Goal: Transaction & Acquisition: Subscribe to service/newsletter

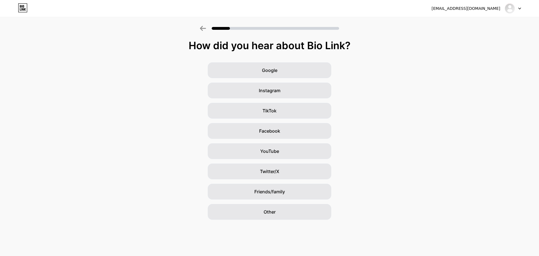
click at [518, 9] on div at bounding box center [513, 8] width 16 height 10
click at [499, 18] on li "Logout" at bounding box center [486, 22] width 70 height 15
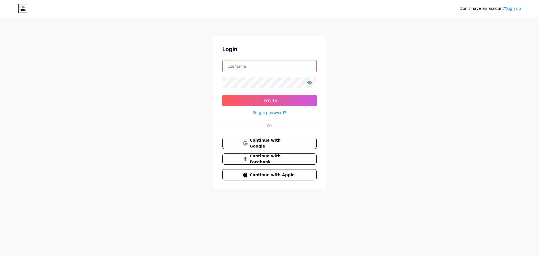
click at [271, 63] on input "text" at bounding box center [270, 65] width 94 height 11
type input "jinsun"
click at [222, 95] on button "Log In" at bounding box center [269, 100] width 94 height 11
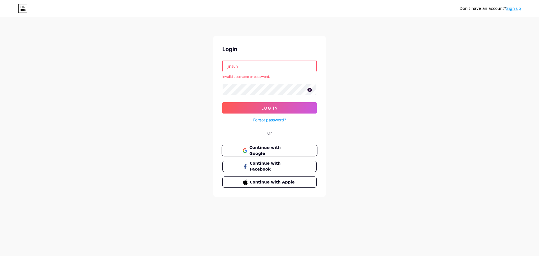
click at [278, 149] on span "Continue with Google" at bounding box center [272, 151] width 47 height 12
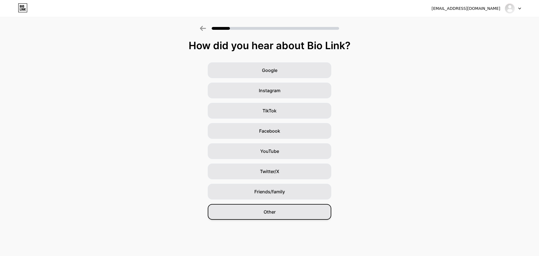
click at [308, 213] on div "Other" at bounding box center [270, 212] width 124 height 16
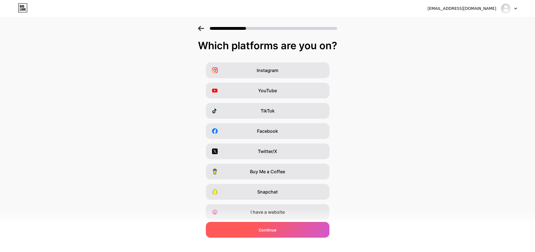
click at [301, 231] on div "Continue" at bounding box center [268, 229] width 124 height 16
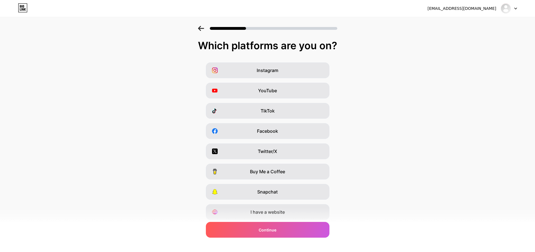
scroll to position [19, 0]
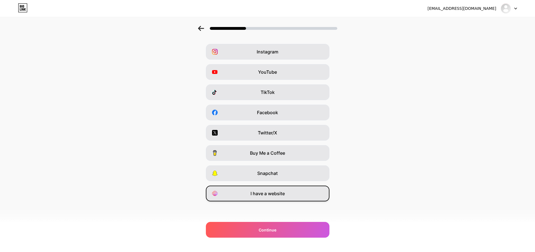
click at [291, 187] on div "I have a website" at bounding box center [268, 193] width 124 height 16
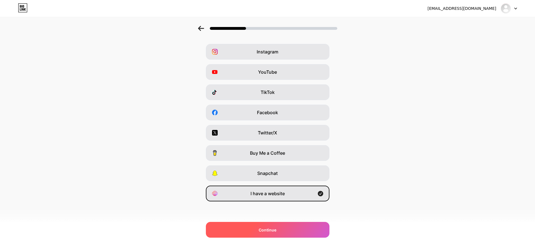
click at [295, 230] on div "Continue" at bounding box center [268, 229] width 124 height 16
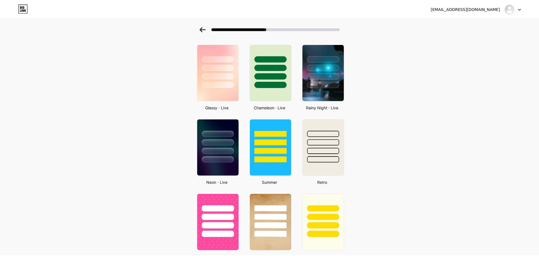
scroll to position [0, 0]
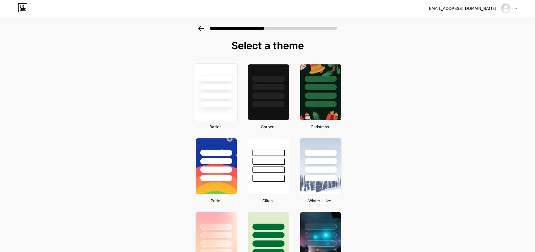
click at [235, 104] on div at bounding box center [216, 85] width 42 height 44
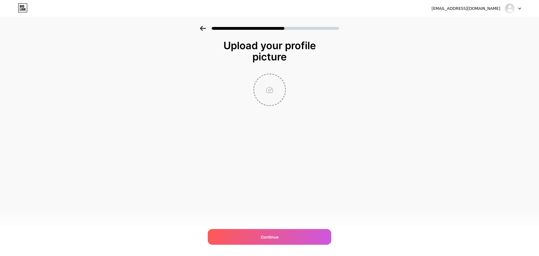
click at [273, 84] on input "file" at bounding box center [269, 89] width 31 height 31
click at [277, 83] on input "file" at bounding box center [269, 89] width 31 height 31
type input "C:\fakepath\0112.jpg"
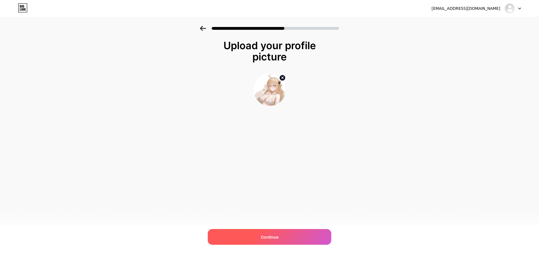
click at [315, 233] on div "Continue" at bounding box center [270, 237] width 124 height 16
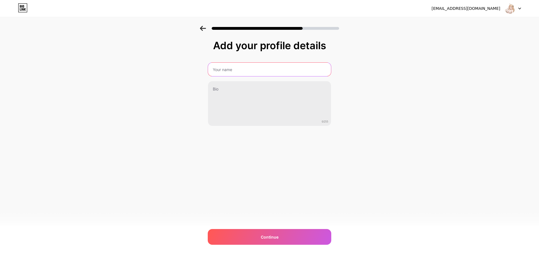
click at [277, 67] on input "text" at bounding box center [269, 69] width 123 height 13
type input "jinsun"
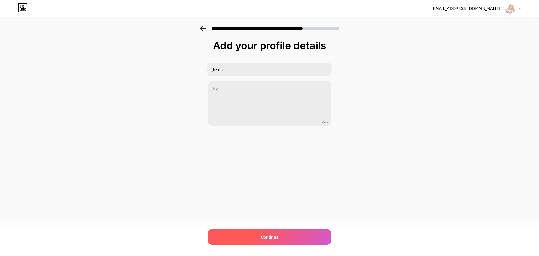
click at [309, 242] on div "Continue" at bounding box center [270, 237] width 124 height 16
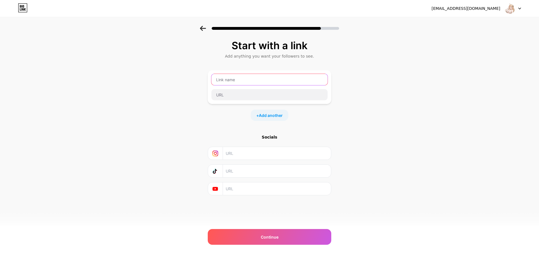
click at [270, 82] on input "text" at bounding box center [269, 79] width 116 height 11
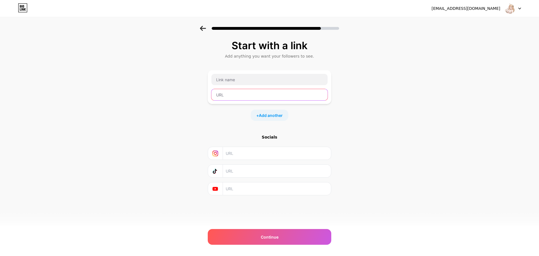
click at [272, 97] on input "text" at bounding box center [269, 94] width 116 height 11
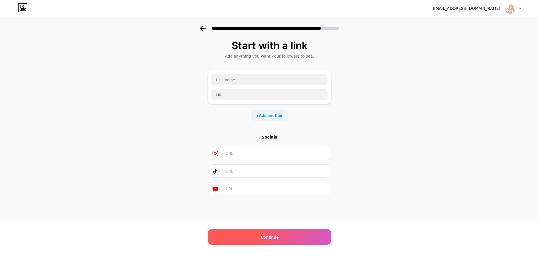
click at [292, 232] on div "Continue" at bounding box center [270, 237] width 124 height 16
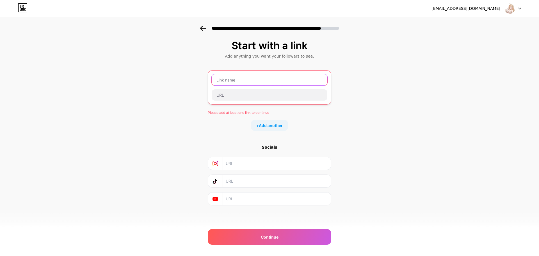
click at [271, 84] on input "text" at bounding box center [270, 79] width 116 height 11
type input "jinsun"
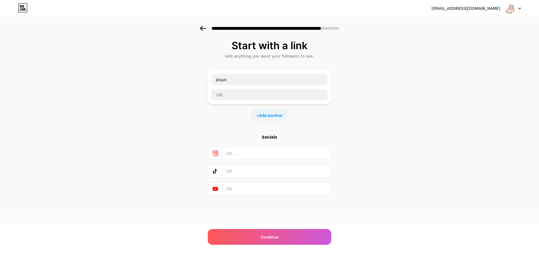
click at [305, 246] on div "[EMAIL_ADDRESS][DOMAIN_NAME] Logout Link Copied Start with a link Add anything …" at bounding box center [269, 128] width 539 height 256
click at [306, 243] on div "Continue" at bounding box center [270, 237] width 124 height 16
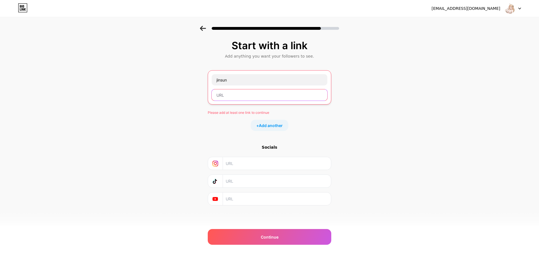
click at [280, 92] on input "text" at bounding box center [270, 94] width 116 height 11
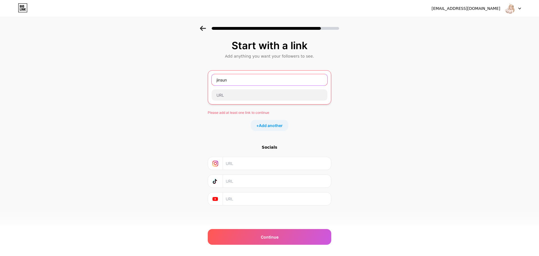
drag, startPoint x: 289, startPoint y: 80, endPoint x: 249, endPoint y: 86, distance: 40.3
click at [249, 86] on div "jinsun" at bounding box center [269, 87] width 116 height 27
drag, startPoint x: 240, startPoint y: 79, endPoint x: 187, endPoint y: 78, distance: 53.1
click at [188, 78] on div "Start with a link Add anything you want your followers to see. jinsun Please ad…" at bounding box center [269, 129] width 539 height 207
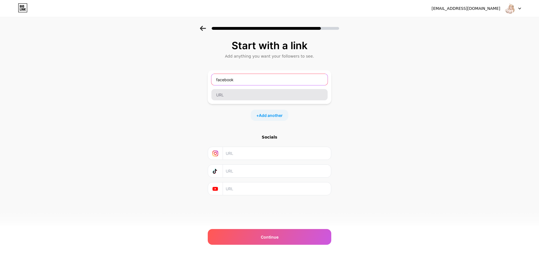
type input "facebook"
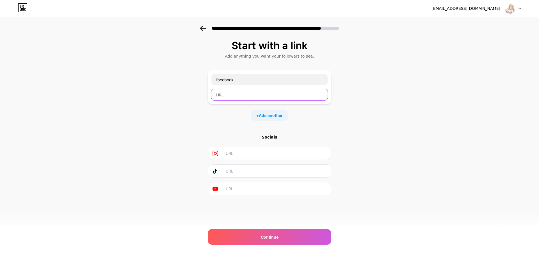
click at [274, 91] on input "text" at bounding box center [269, 94] width 116 height 11
click at [281, 97] on input "text" at bounding box center [269, 94] width 116 height 11
paste input "[URL][DOMAIN_NAME]"
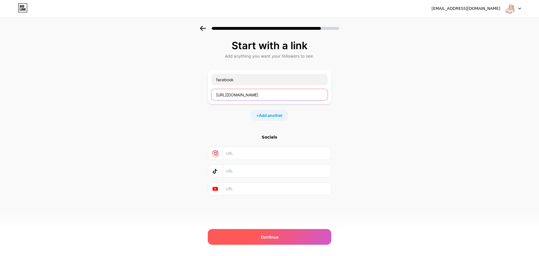
type input "[URL][DOMAIN_NAME]"
click at [293, 239] on div "Continue" at bounding box center [270, 237] width 124 height 16
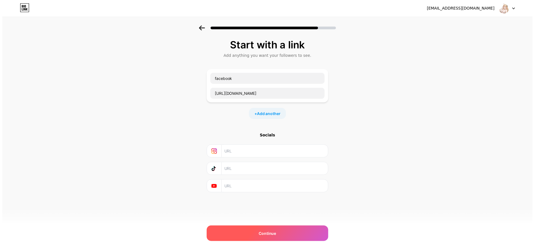
scroll to position [0, 0]
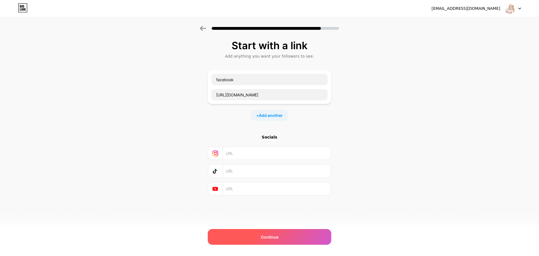
click at [277, 241] on div "Continue" at bounding box center [270, 237] width 124 height 16
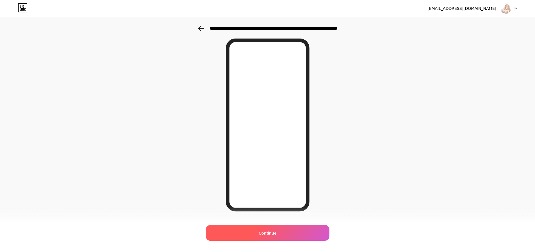
scroll to position [31, 0]
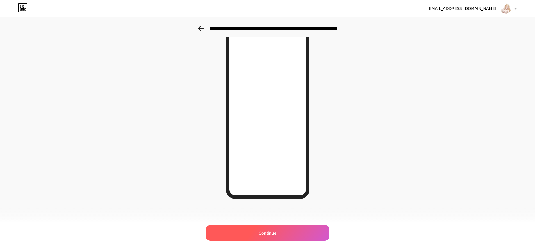
click at [289, 230] on div "Continue" at bounding box center [268, 233] width 124 height 16
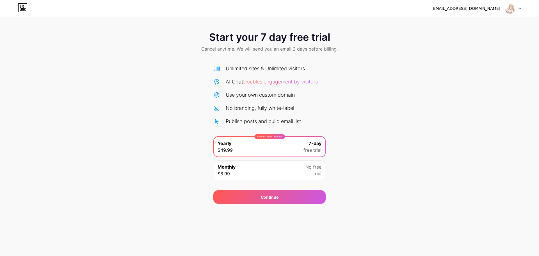
click at [278, 169] on div "Monthly $8.99 No free trial" at bounding box center [269, 170] width 111 height 20
click at [286, 151] on div "LIMITED TIME : 50% off Yearly $49.99 7-day free trial" at bounding box center [269, 147] width 111 height 20
click at [268, 88] on div "Unlimited sites & Unlimited visitors AI Chat Doubles engagement by visitors Use…" at bounding box center [269, 95] width 112 height 60
drag, startPoint x: 75, startPoint y: 35, endPoint x: 71, endPoint y: 33, distance: 4.3
click at [519, 10] on div at bounding box center [513, 8] width 16 height 10
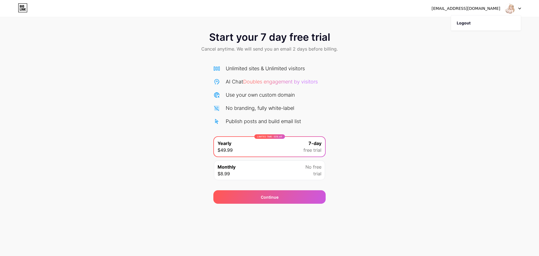
click at [394, 36] on div "Start your 7 day free trial Cancel anytime. We will send you an email 2 days be…" at bounding box center [269, 42] width 539 height 33
click at [26, 8] on icon at bounding box center [23, 7] width 10 height 9
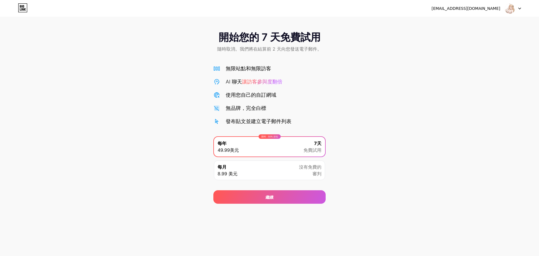
click at [307, 168] on font "沒有免費的" at bounding box center [310, 167] width 22 height 6
click at [311, 157] on div "限時：50% 折扣 每年 49.99美元 7天 免費試用" at bounding box center [269, 146] width 112 height 21
click at [312, 154] on div "限時：50% 折扣 每年 49.99美元 7天 免費試用" at bounding box center [269, 147] width 111 height 20
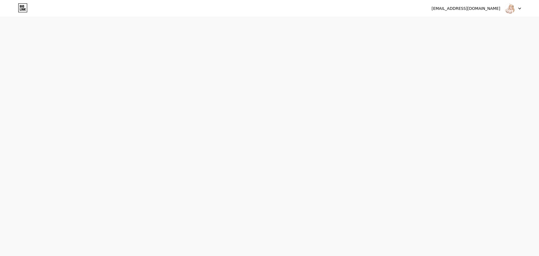
click at [511, 8] on img at bounding box center [509, 8] width 11 height 11
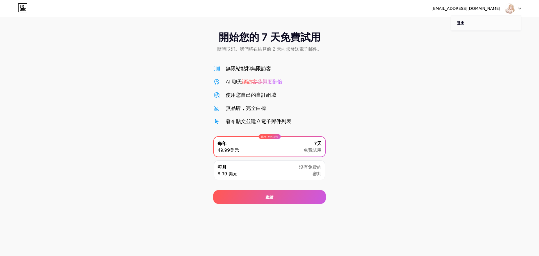
click at [481, 23] on li "登出" at bounding box center [486, 22] width 70 height 15
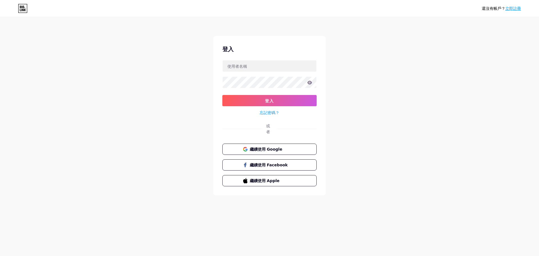
drag, startPoint x: 251, startPoint y: 0, endPoint x: 107, endPoint y: 143, distance: 203.3
click at [110, 175] on div "還沒有帳戶？ 立即註冊 登入 登入 忘記密碼？ 或者 繼續使用 Google 繼續使用 Facebook 繼續使用 Apple" at bounding box center [269, 106] width 539 height 213
